Goal: Use online tool/utility

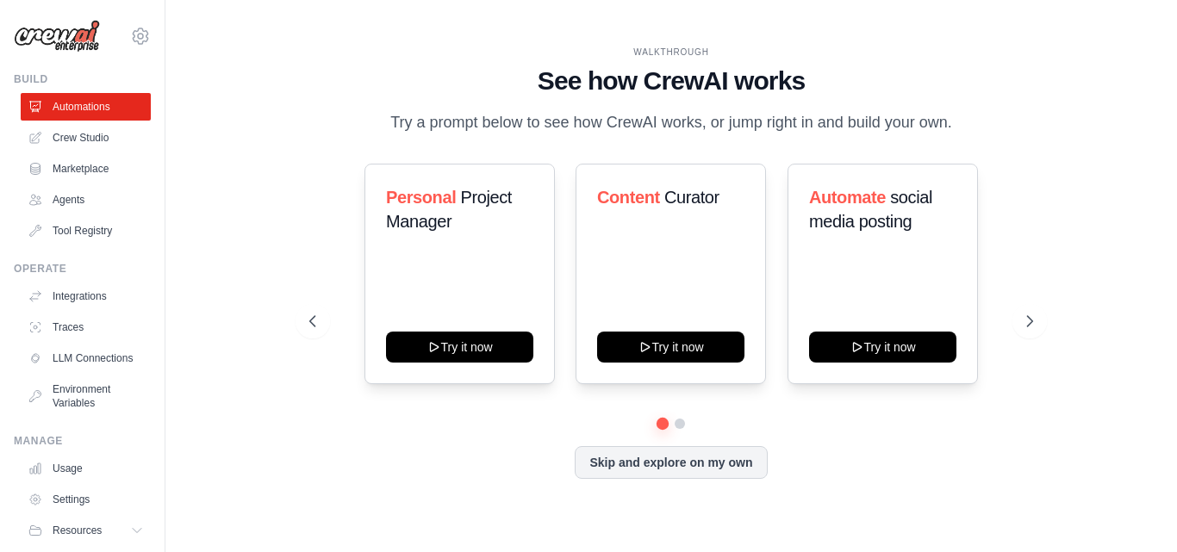
scroll to position [66, 0]
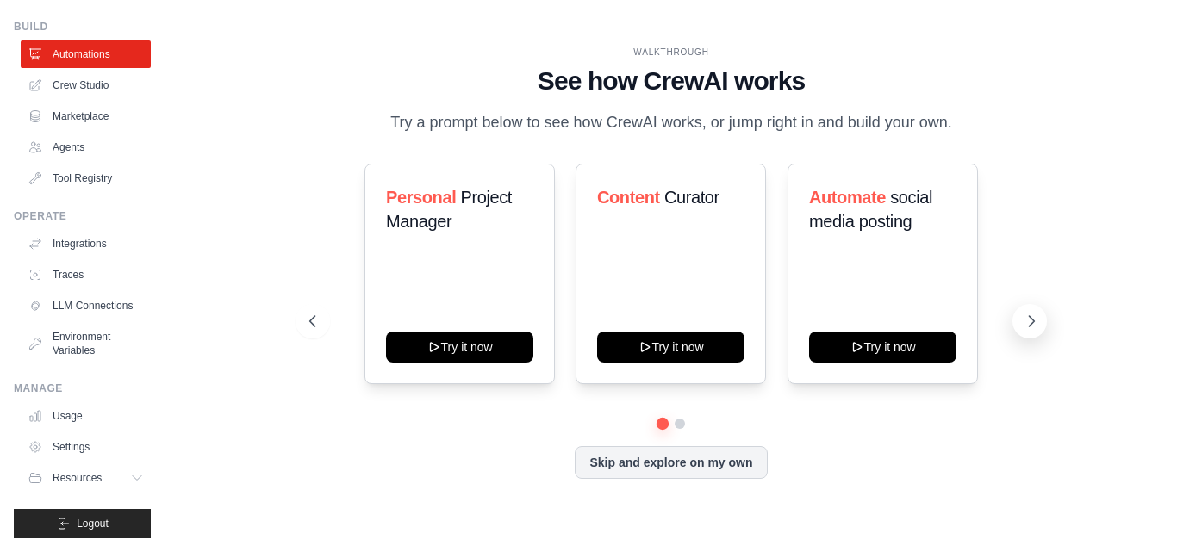
click at [1032, 321] on icon at bounding box center [1031, 321] width 17 height 17
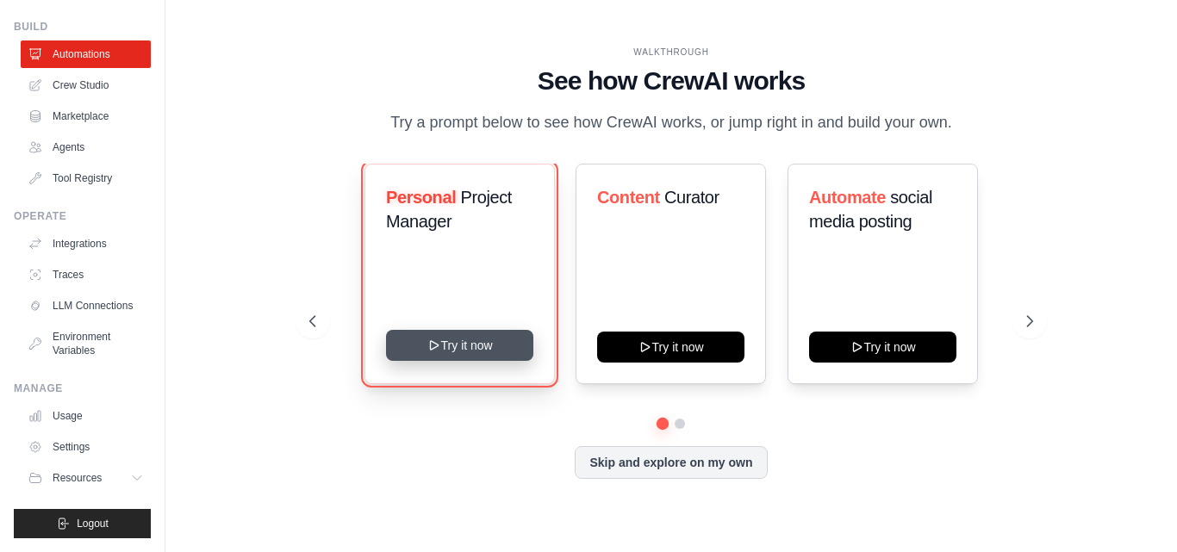
click at [483, 345] on button "Try it now" at bounding box center [459, 345] width 147 height 31
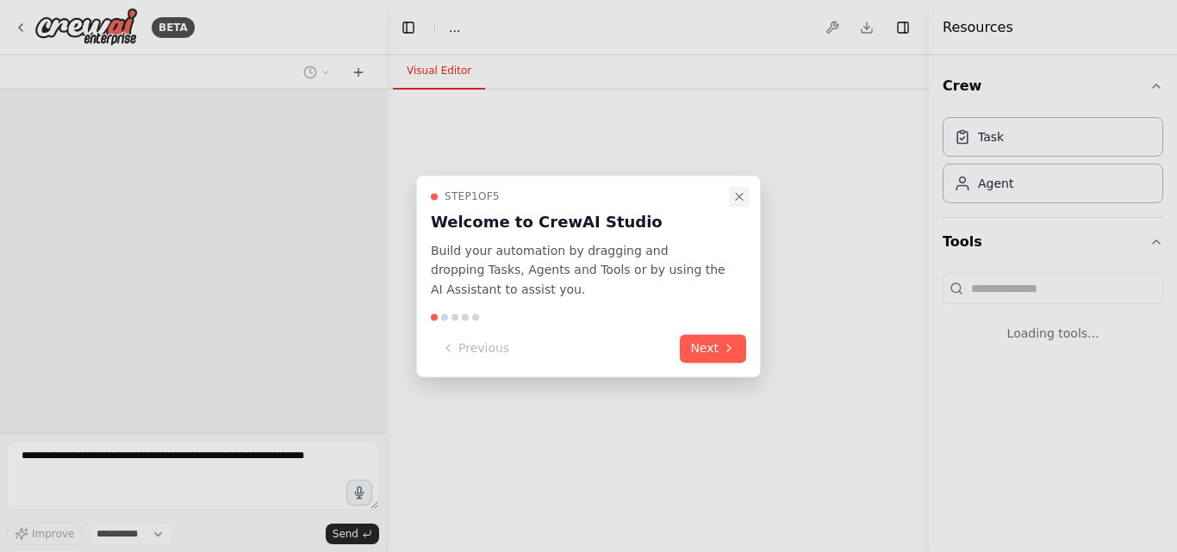
click at [737, 199] on icon "Close walkthrough" at bounding box center [739, 196] width 7 height 7
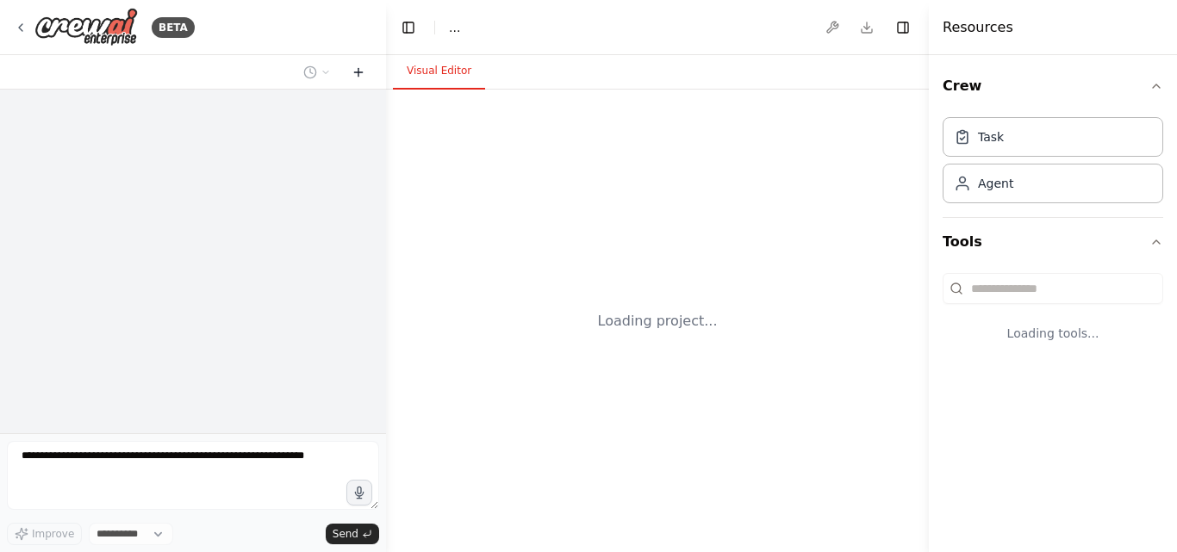
click at [351, 72] on button at bounding box center [359, 72] width 28 height 21
select select "****"
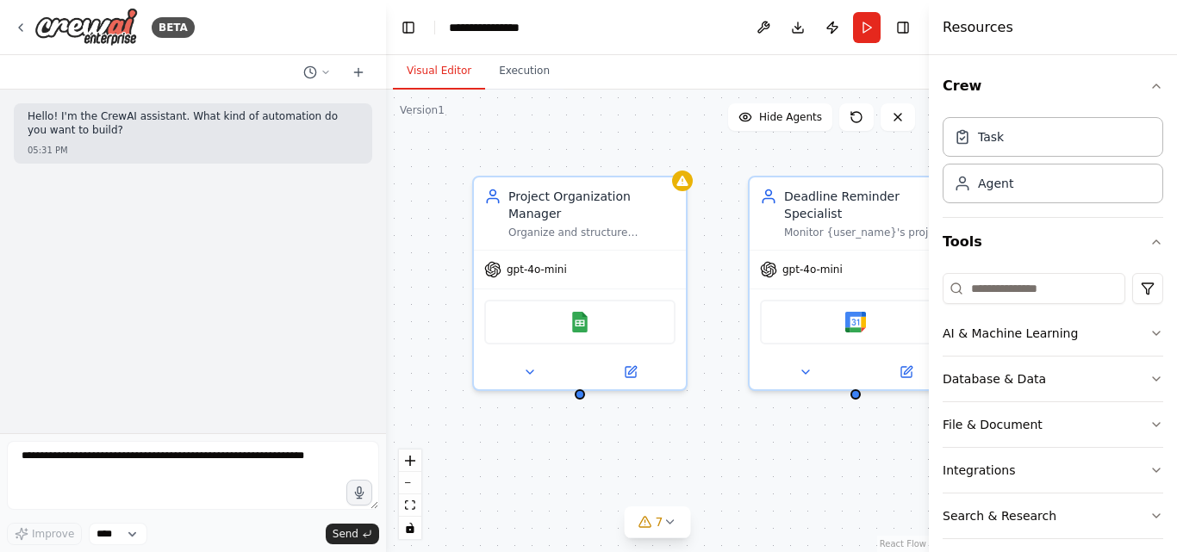
click at [645, 125] on div "Project Organization Manager Organize and structure {user_name}'s personal proj…" at bounding box center [657, 321] width 543 height 463
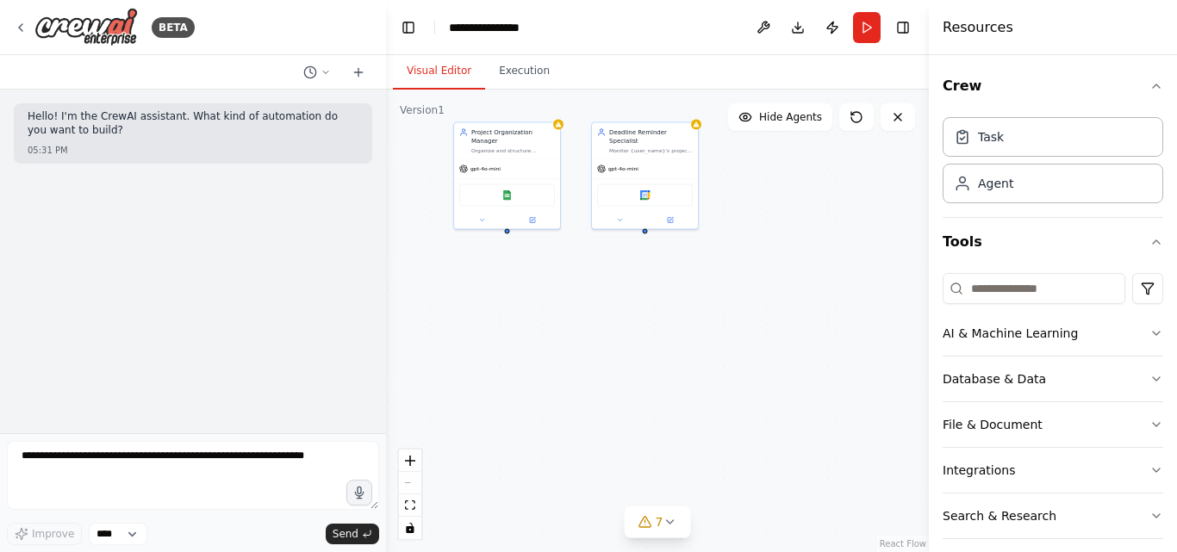
drag, startPoint x: 760, startPoint y: 354, endPoint x: 565, endPoint y: 271, distance: 211.9
click at [565, 271] on div "Project Organization Manager Organize and structure {user_name}'s personal proj…" at bounding box center [657, 321] width 543 height 463
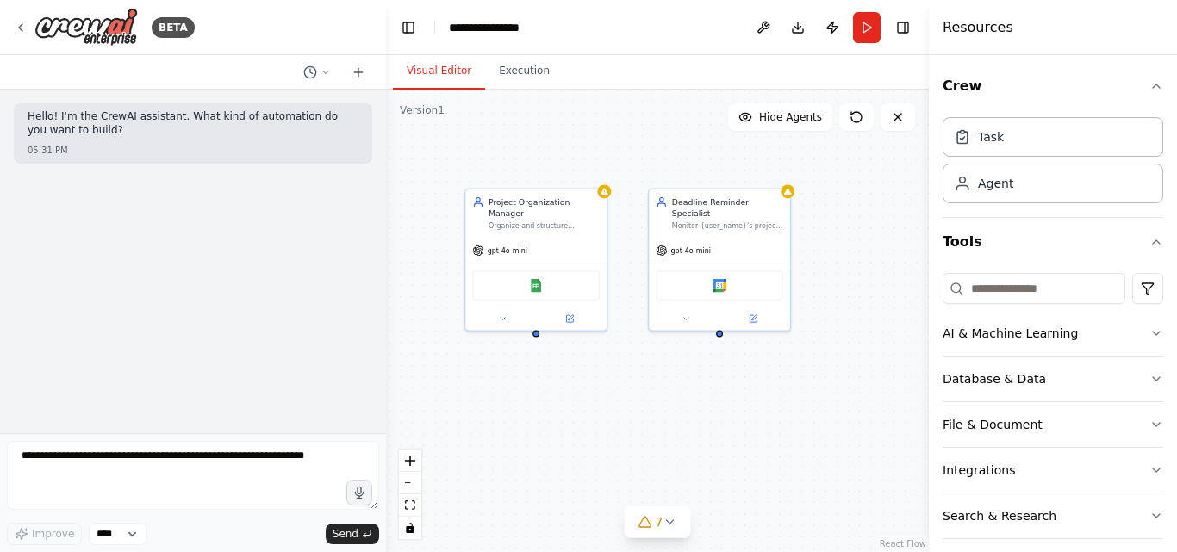
drag, startPoint x: 572, startPoint y: 227, endPoint x: 621, endPoint y: 343, distance: 125.5
click at [621, 343] on div "Project Organization Manager Organize and structure {user_name}'s personal proj…" at bounding box center [657, 321] width 543 height 463
click at [524, 246] on div "gpt-4o-mini" at bounding box center [536, 248] width 141 height 25
click at [555, 246] on div "gpt-4o-mini" at bounding box center [536, 248] width 141 height 25
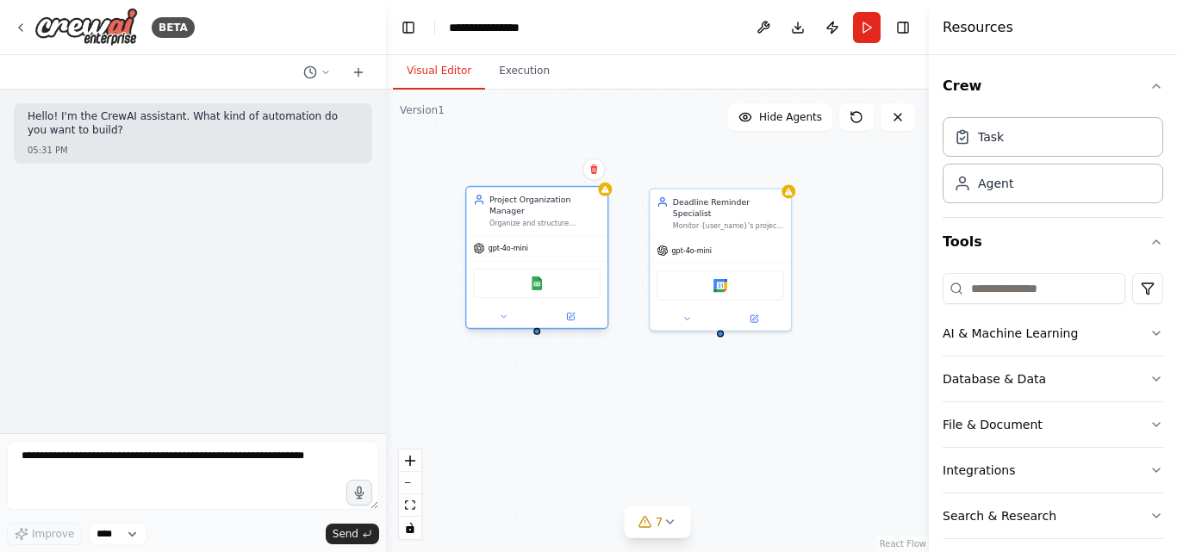
click at [536, 240] on div "gpt-4o-mini" at bounding box center [536, 248] width 141 height 25
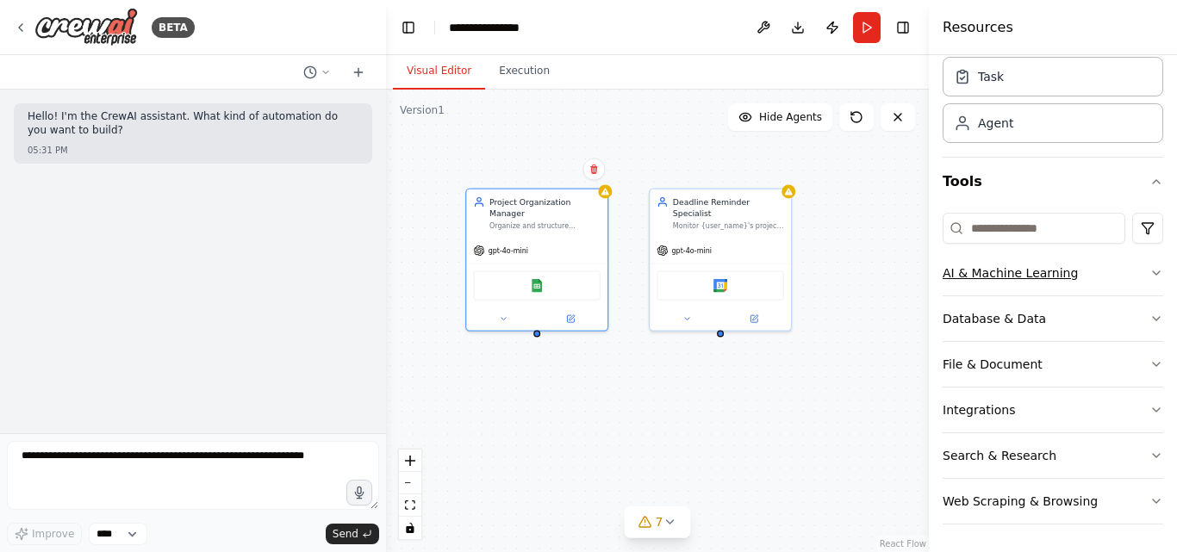
click at [1094, 273] on button "AI & Machine Learning" at bounding box center [1053, 273] width 221 height 45
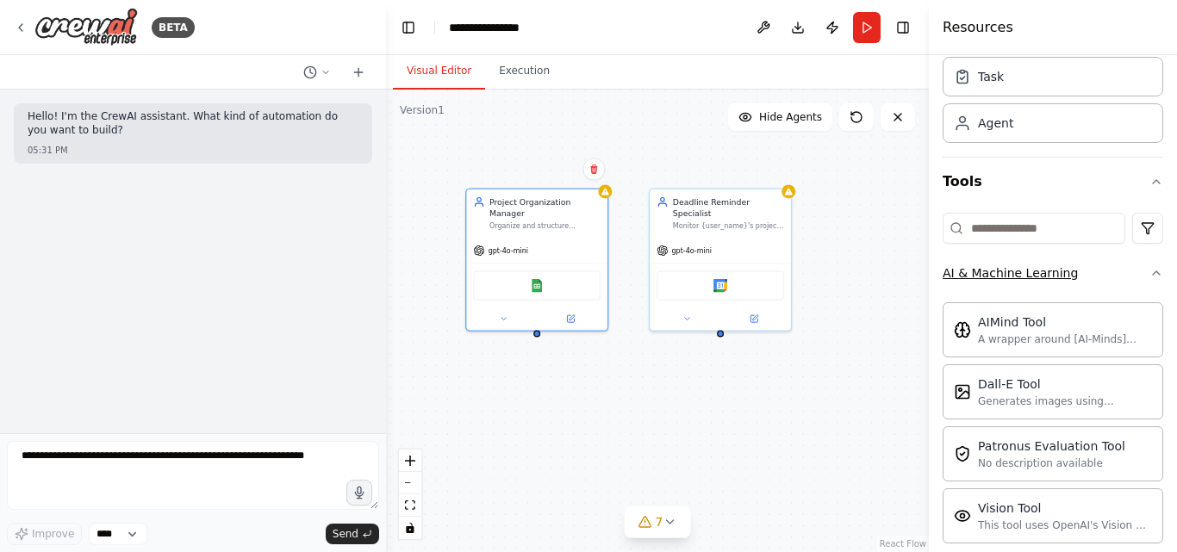
click at [1094, 273] on button "AI & Machine Learning" at bounding box center [1053, 273] width 221 height 45
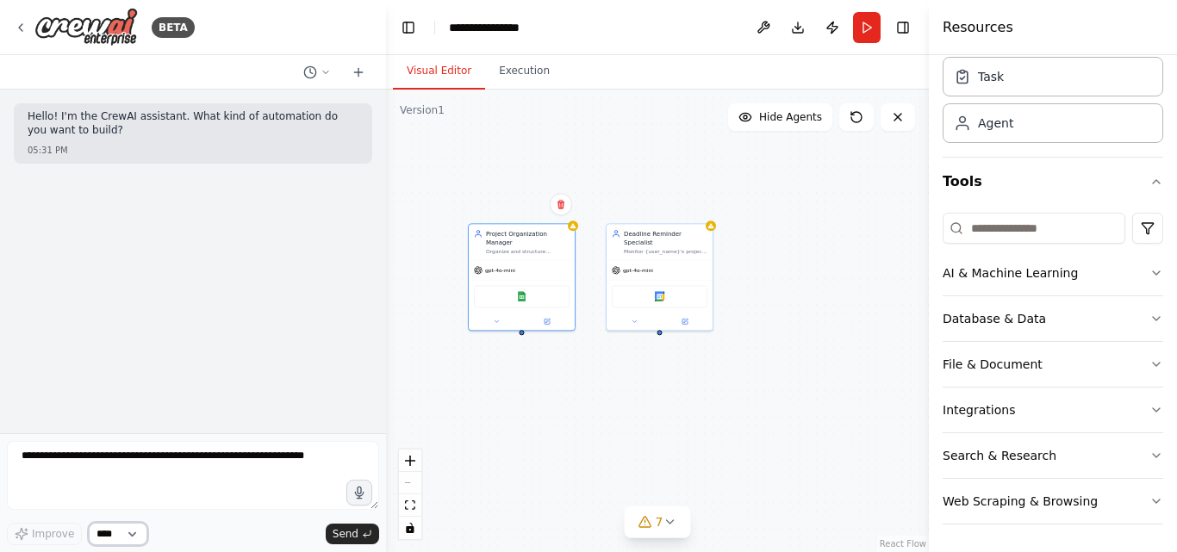
click at [136, 534] on select "****" at bounding box center [118, 534] width 59 height 22
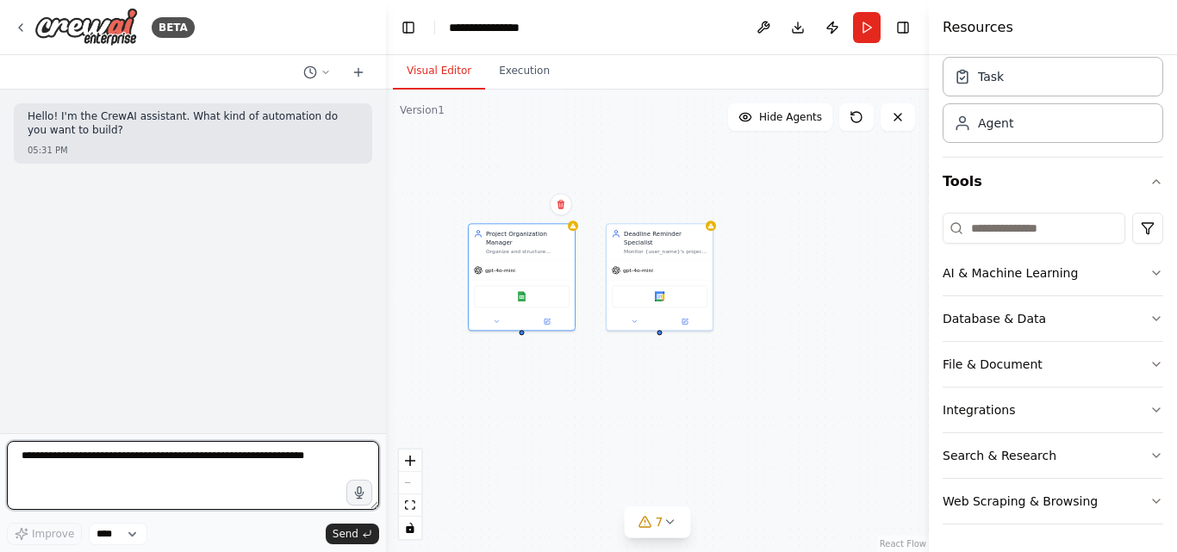
click at [287, 464] on textarea at bounding box center [193, 475] width 372 height 69
